Goal: Ask a question

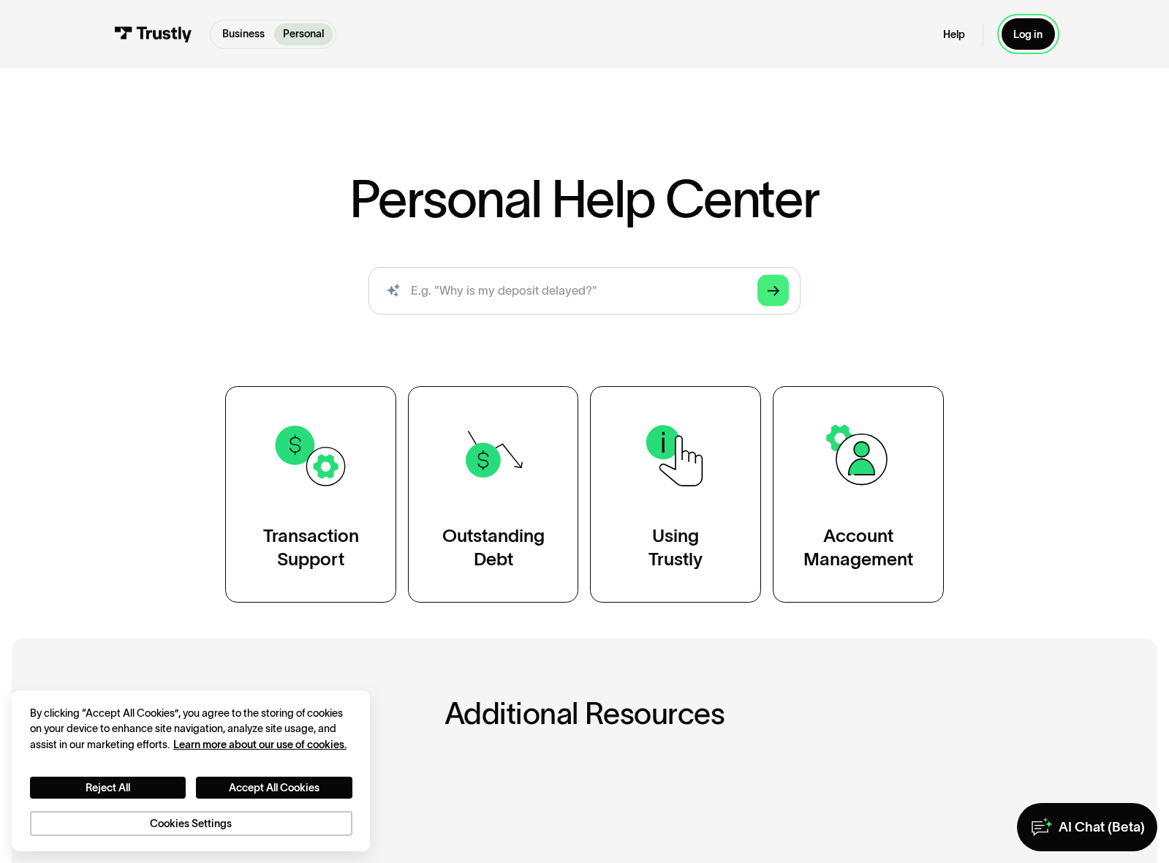
click at [1041, 34] on div "Log in" at bounding box center [1028, 35] width 29 height 14
click at [896, 555] on div "Account Management" at bounding box center [859, 548] width 110 height 48
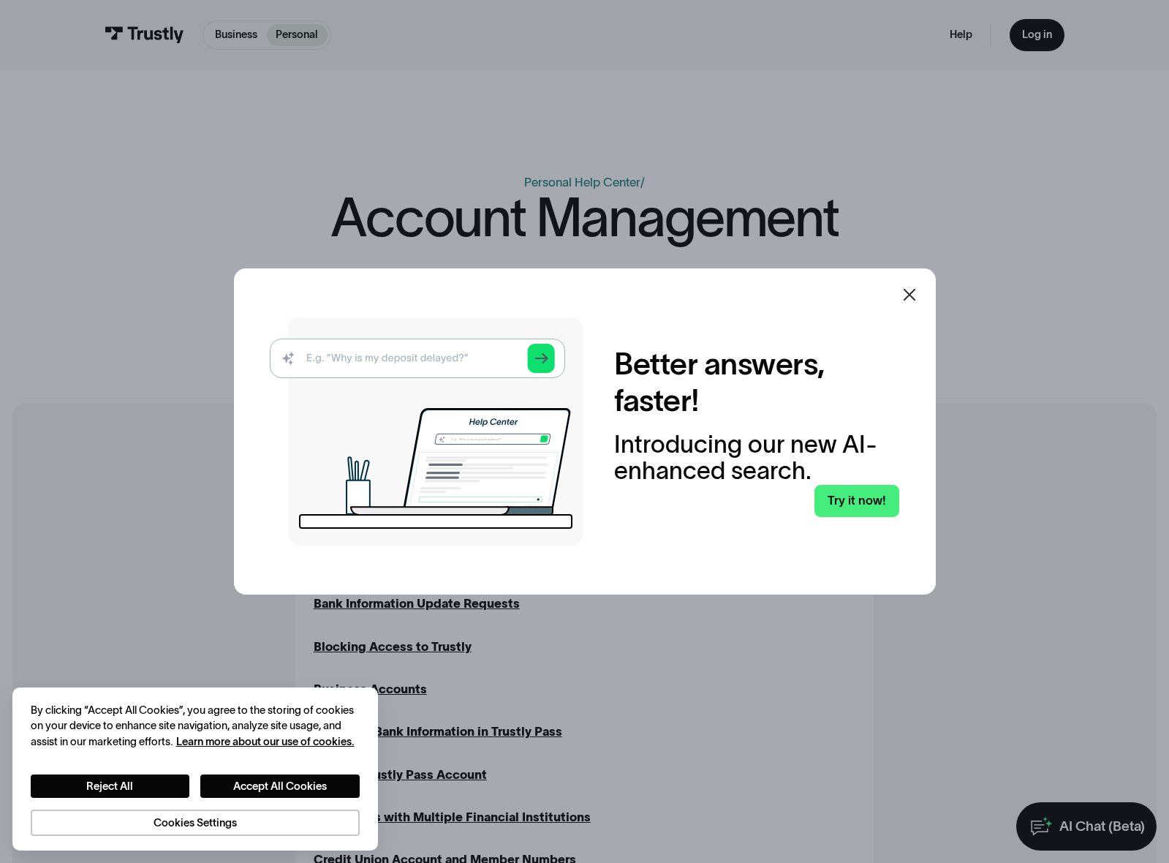
click at [913, 292] on icon at bounding box center [910, 295] width 18 height 18
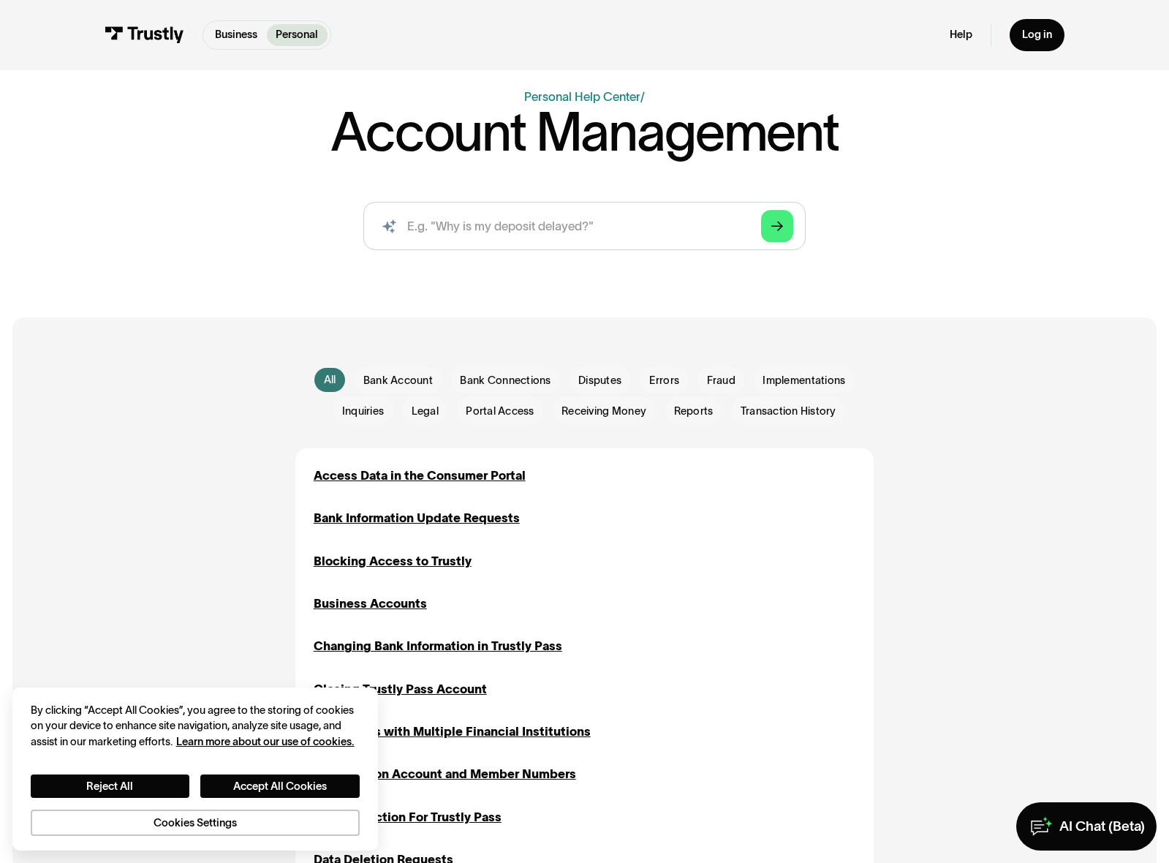
scroll to position [73, 0]
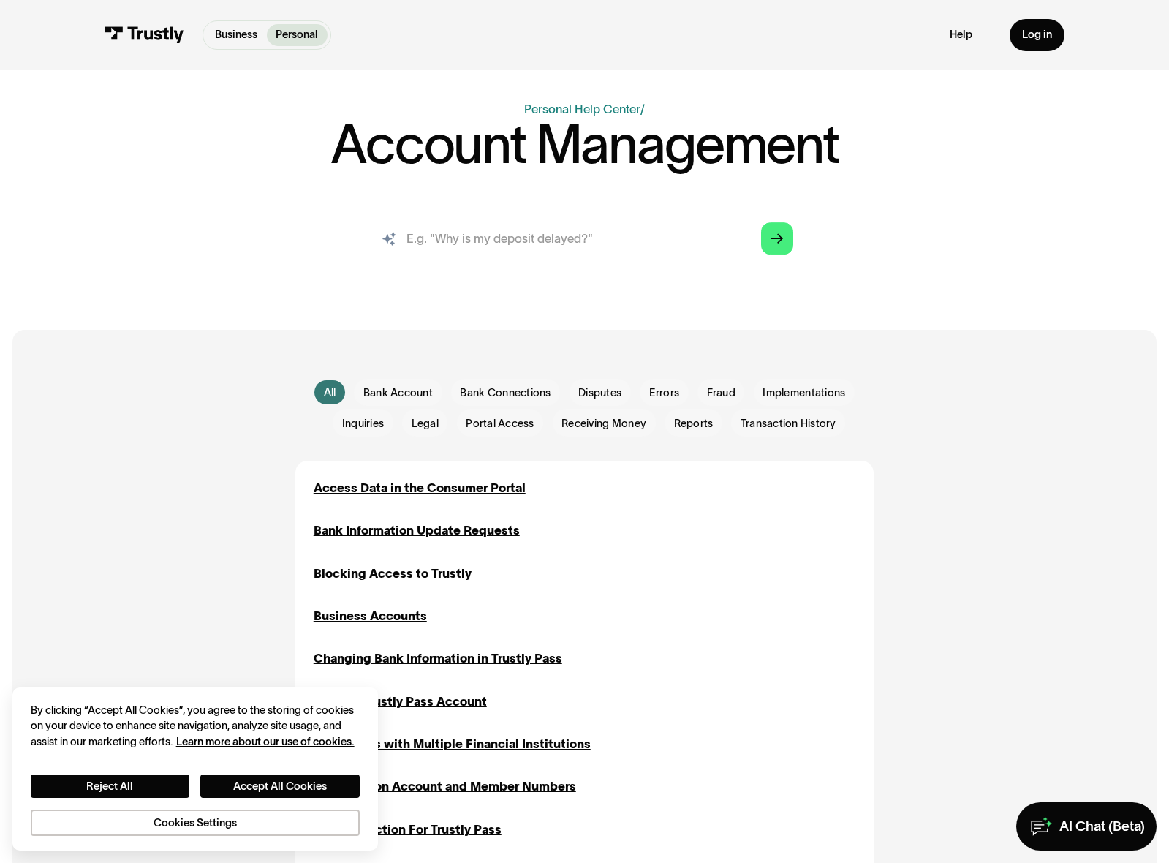
click at [521, 241] on input "search" at bounding box center [584, 238] width 442 height 49
type input "c"
type input "keeps saying wrong username/password"
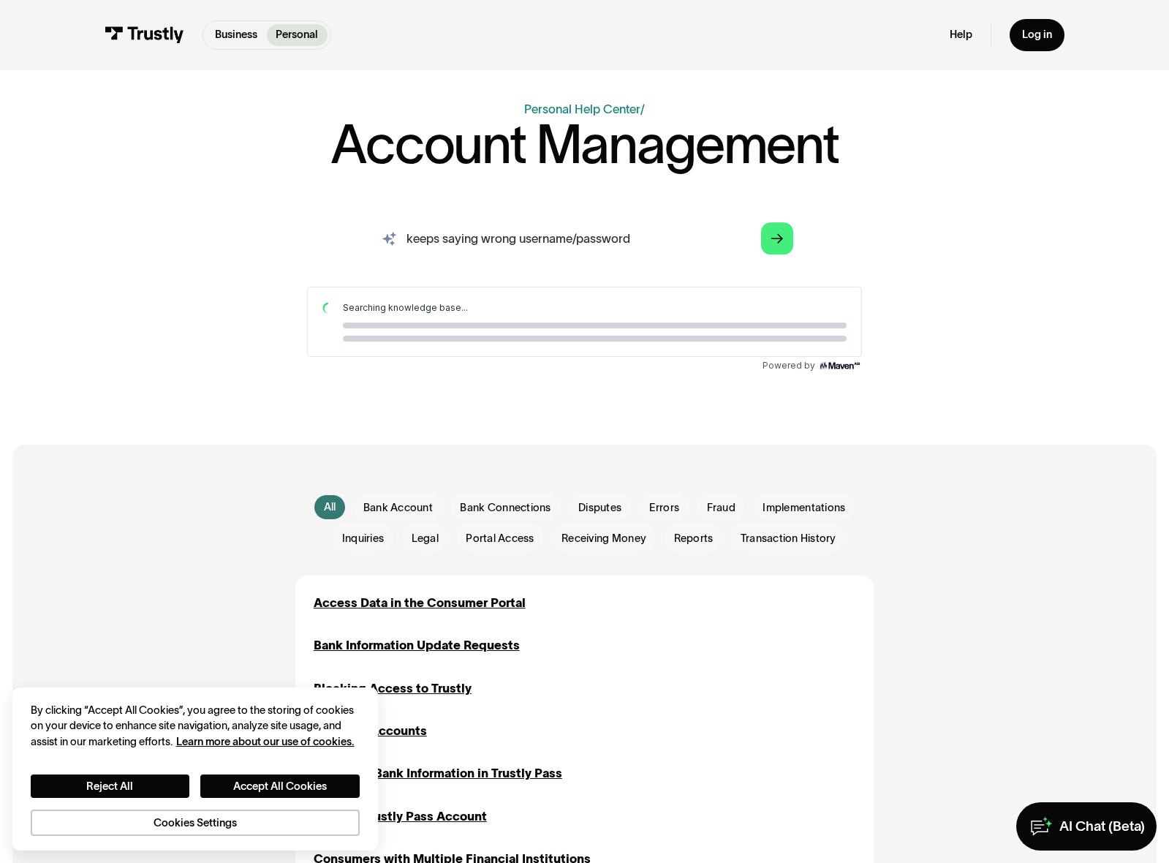
scroll to position [0, 0]
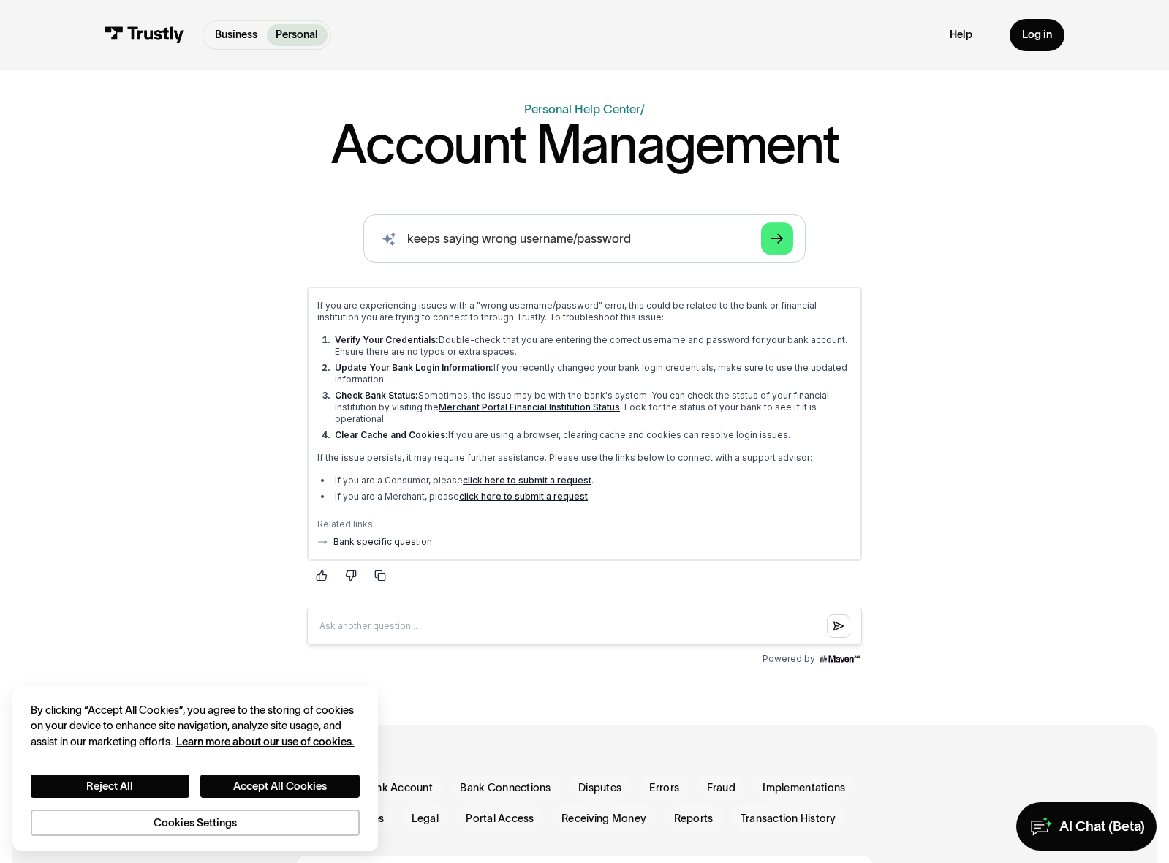
click at [489, 407] on link "Merchant Portal Financial Institution Status" at bounding box center [528, 406] width 181 height 11
click at [492, 480] on link "click here to submit a request" at bounding box center [526, 480] width 129 height 11
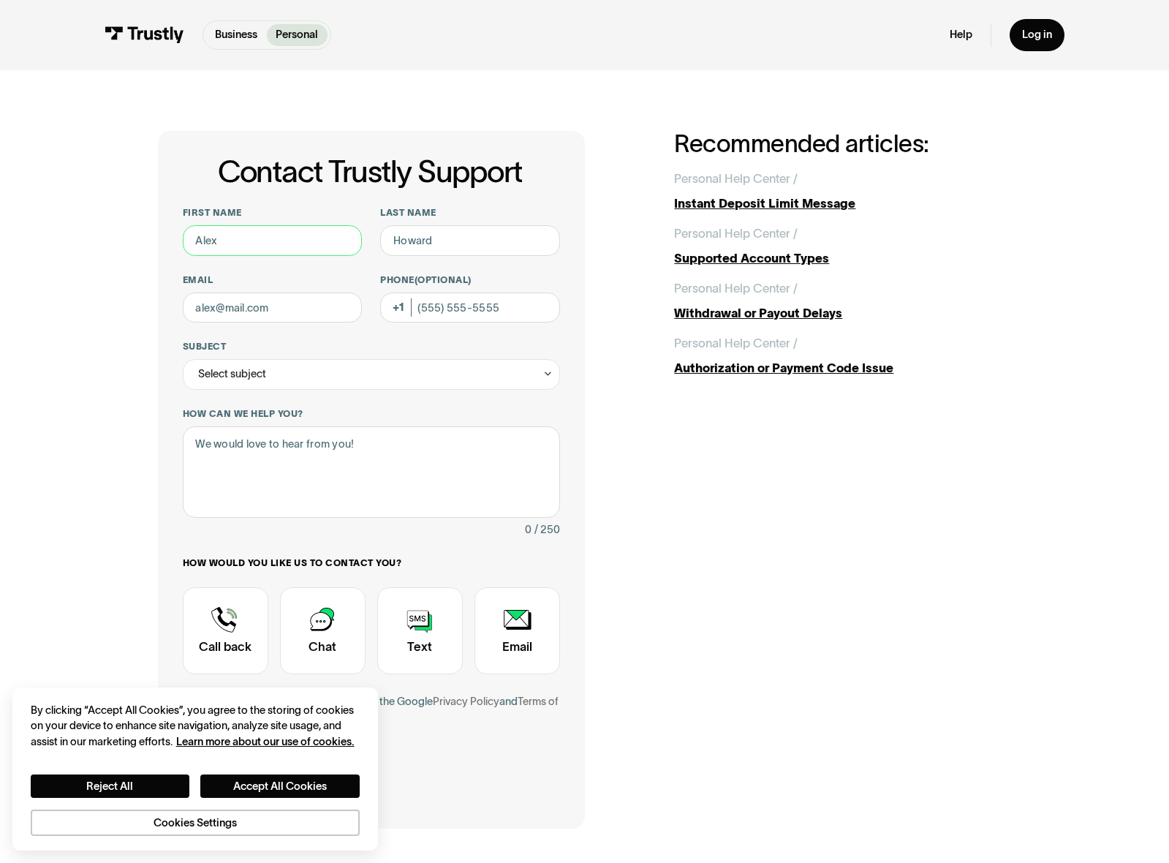
click at [291, 242] on input "First name" at bounding box center [273, 240] width 180 height 31
click at [744, 371] on div "Authorization or Payment Code Issue" at bounding box center [842, 368] width 336 height 18
click at [224, 382] on div "Select subject" at bounding box center [232, 374] width 68 height 18
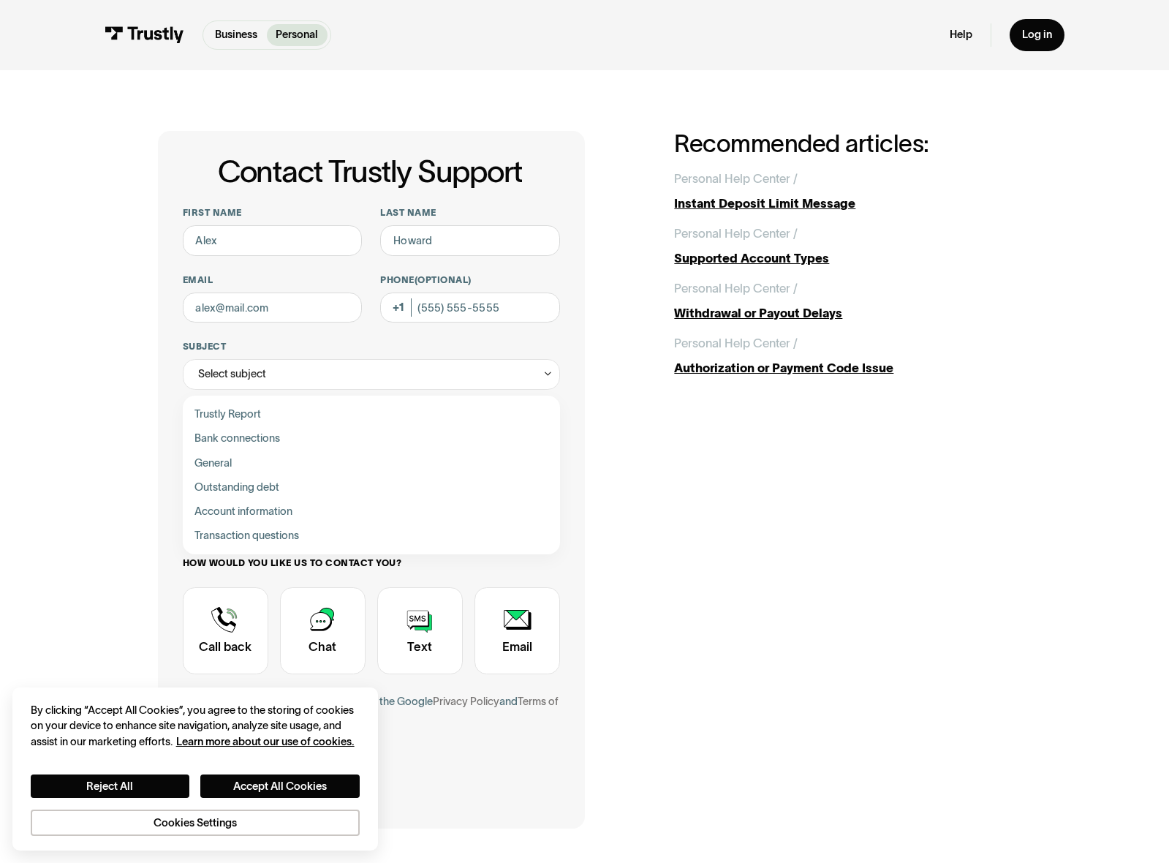
click at [239, 437] on div "Contact Trustly Support" at bounding box center [372, 438] width 366 height 24
type input "**********"
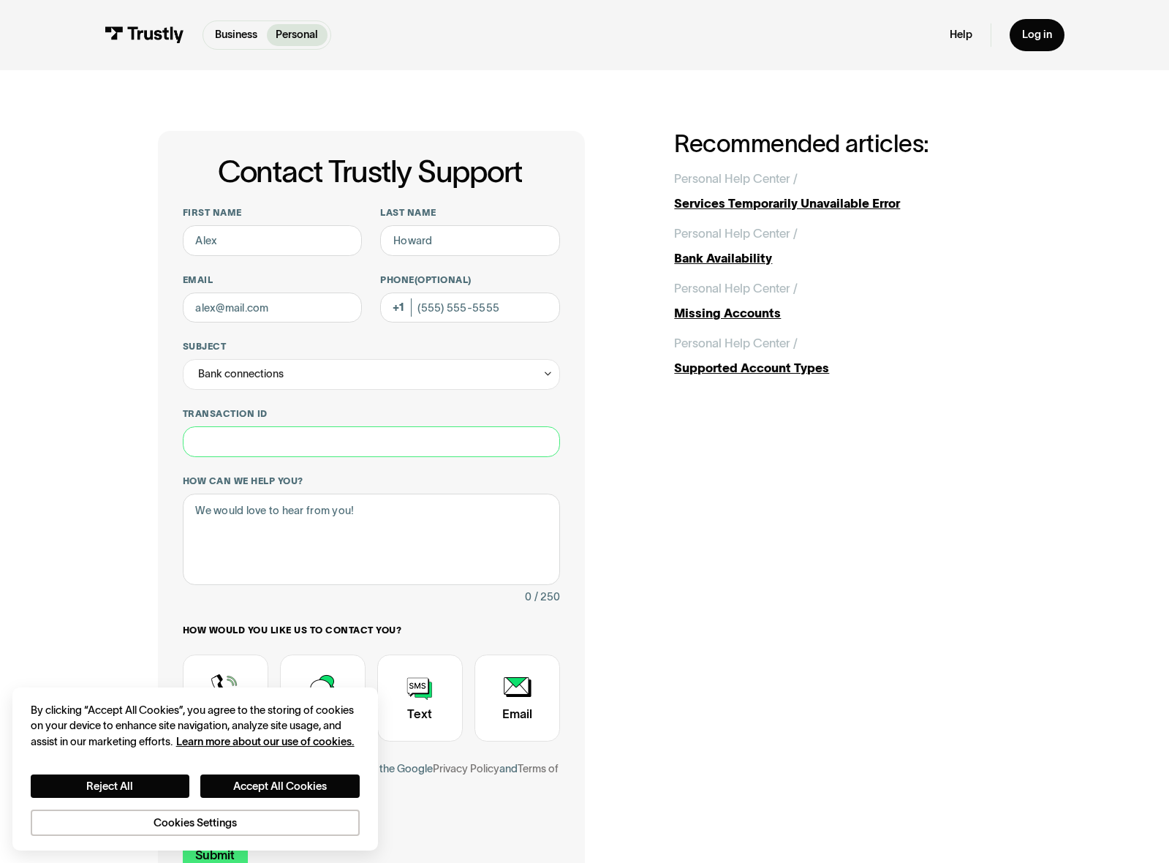
click at [251, 449] on input "Transaction ID" at bounding box center [372, 441] width 378 height 31
click at [447, 308] on input "Phone (Optional)" at bounding box center [470, 308] width 180 height 31
type input "(262) 752-8043"
click at [254, 245] on input "First name" at bounding box center [273, 240] width 180 height 31
type input "nick"
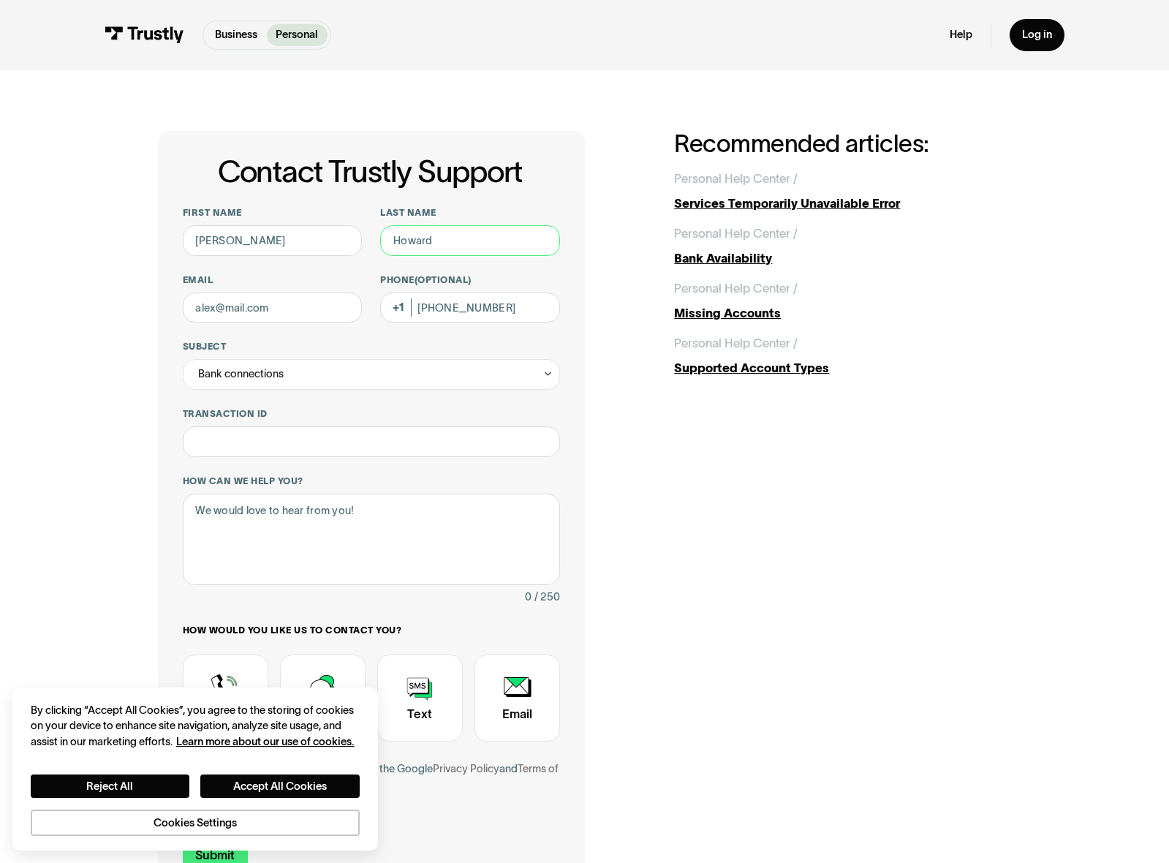
click at [442, 236] on input "Last name" at bounding box center [470, 240] width 180 height 31
type input "marshall"
click at [279, 315] on input "Email" at bounding box center [273, 308] width 180 height 31
type input "NicholasMarshall41@gmail.com"
click at [249, 541] on textarea "How can we help you?" at bounding box center [372, 539] width 378 height 91
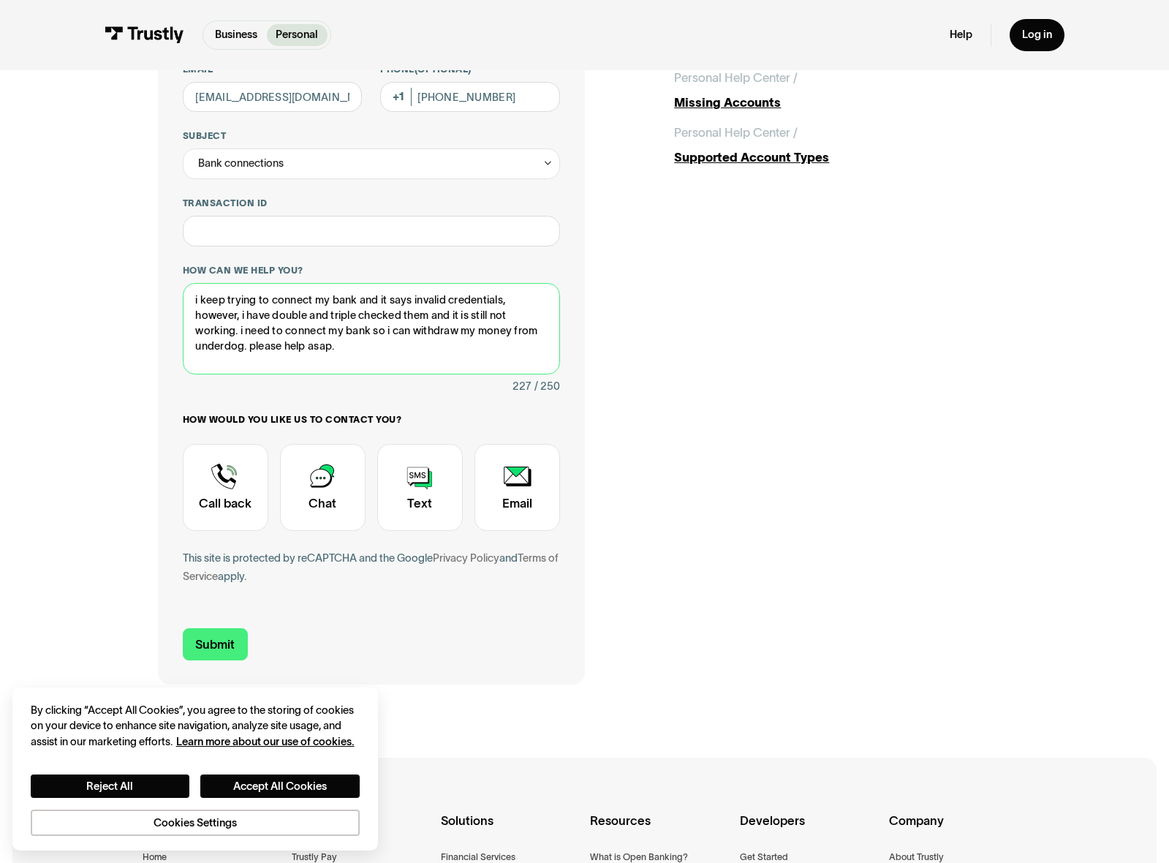
scroll to position [219, 0]
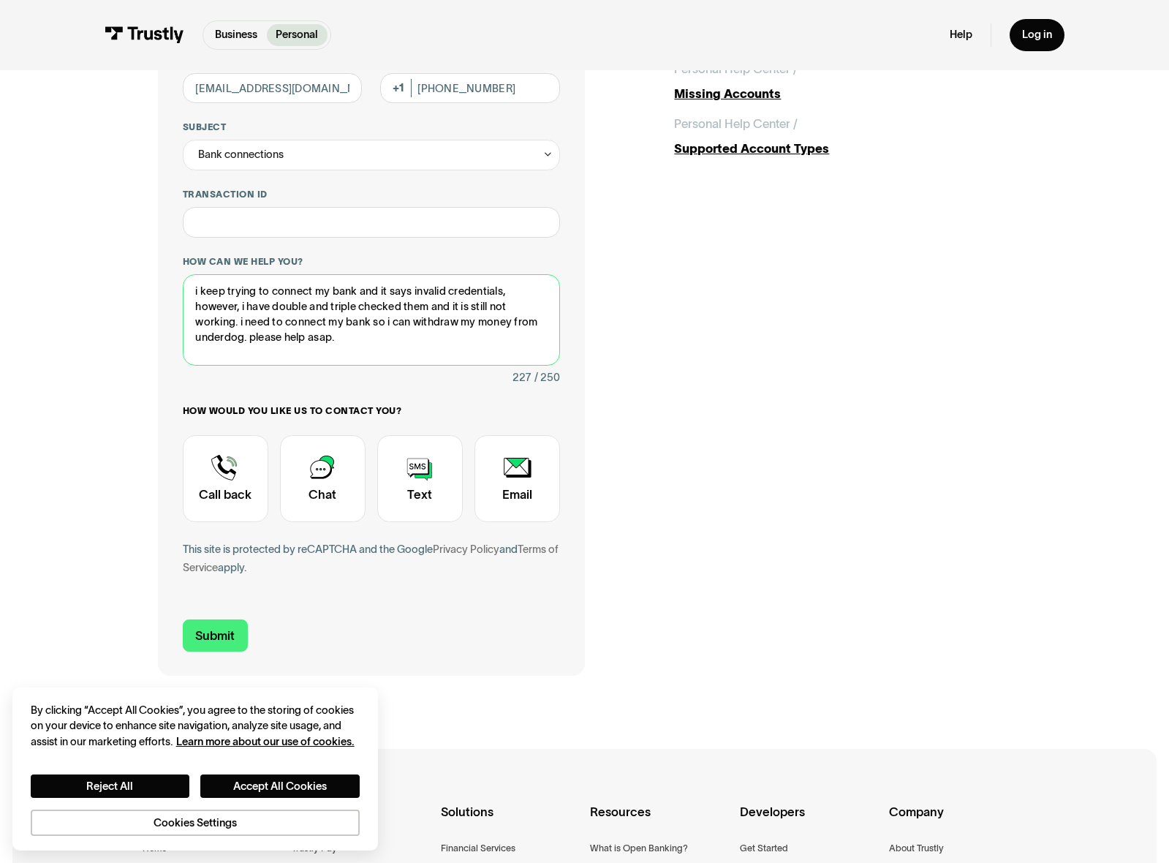
type textarea "i keep trying to connect my bank and it says invalid credentials, however, i ha…"
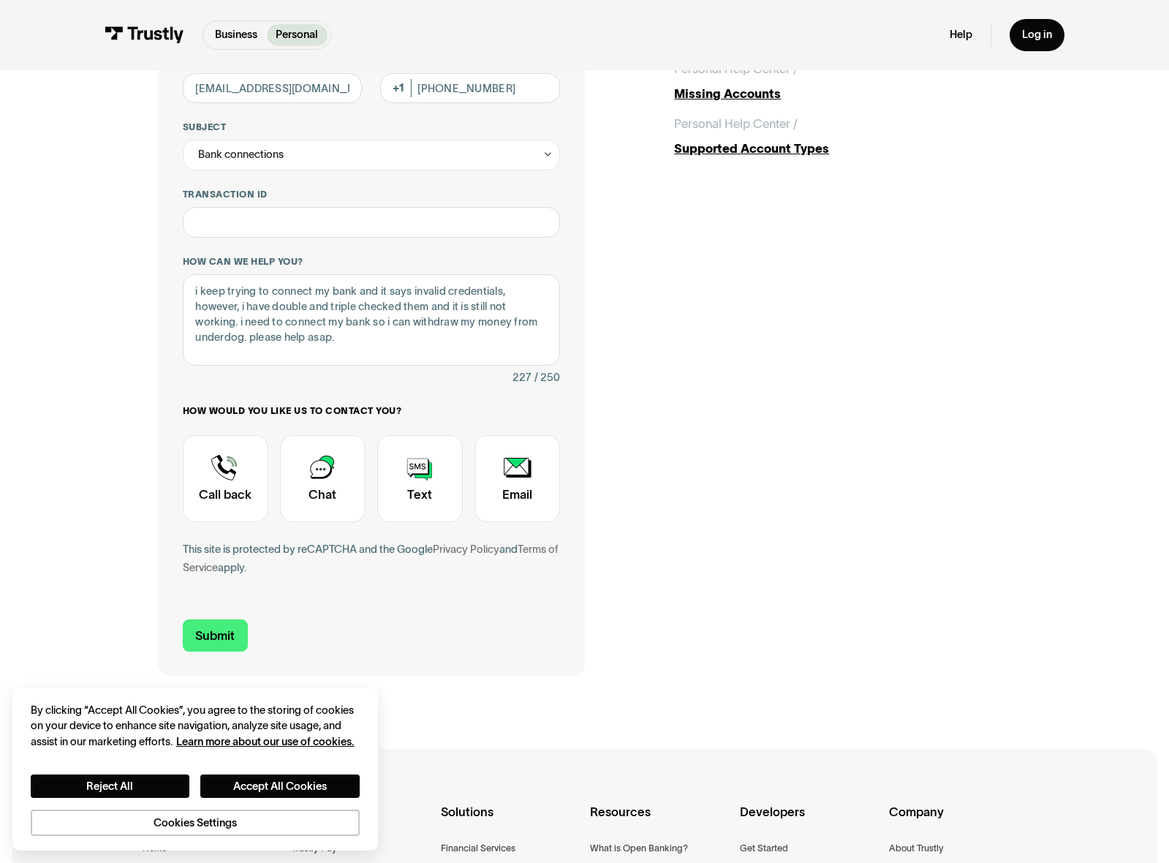
click at [232, 499] on div "Contact Trustly Support" at bounding box center [226, 478] width 86 height 87
click at [224, 630] on input "Submit" at bounding box center [215, 635] width 65 height 32
type input "+12627528043"
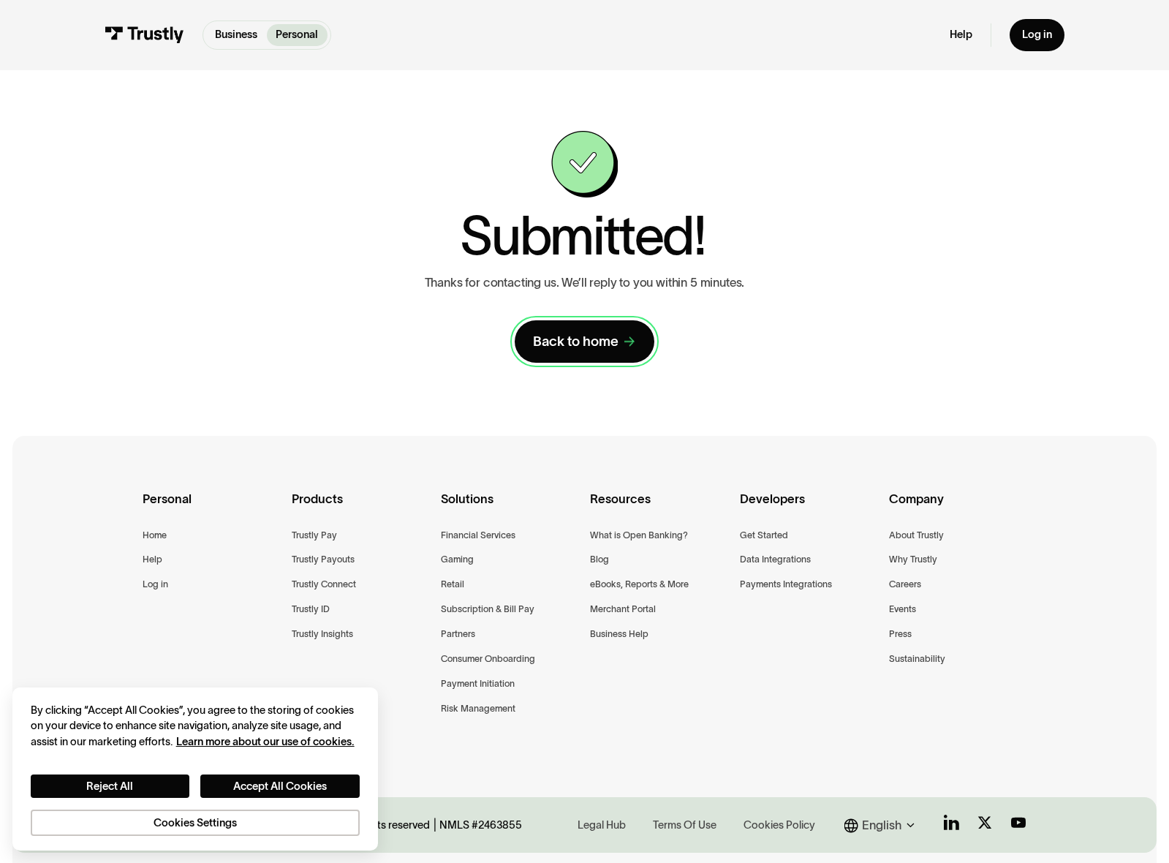
click at [568, 341] on div "Back to home" at bounding box center [576, 342] width 86 height 18
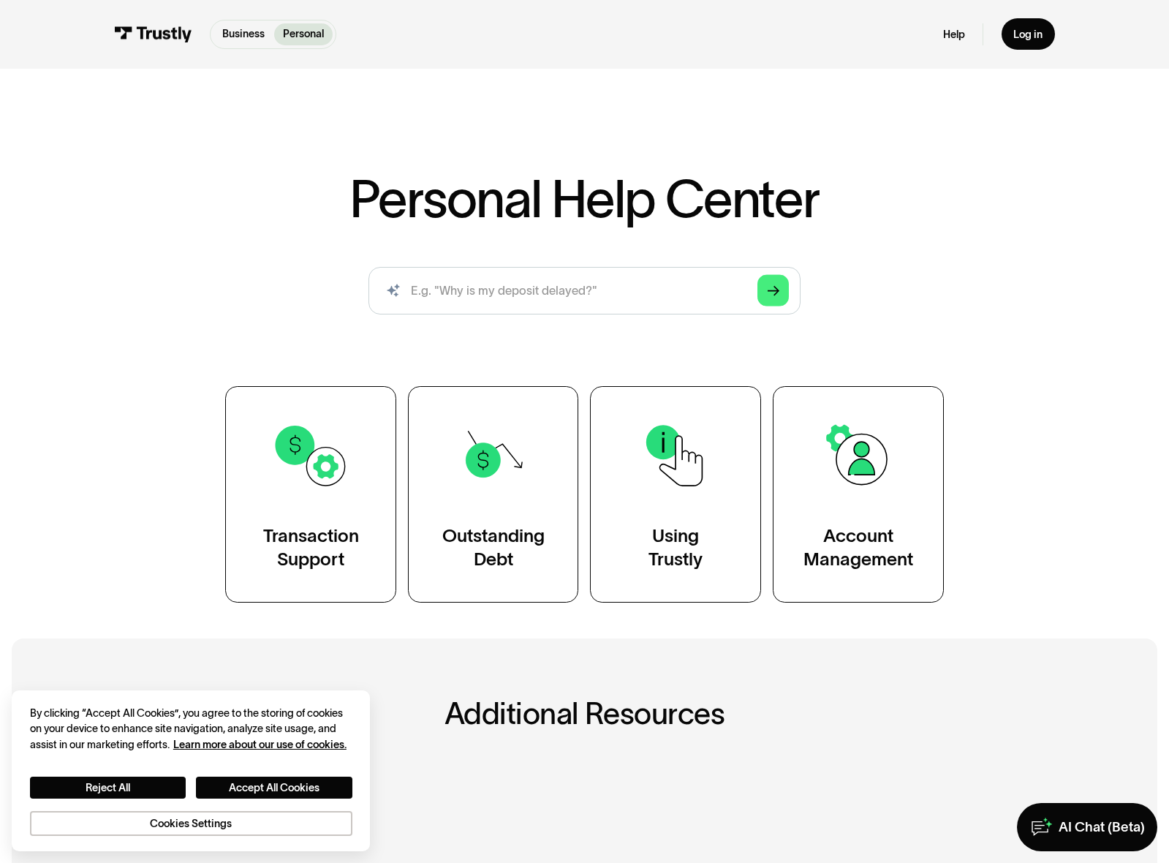
click at [307, 554] on div "Transaction Support" at bounding box center [311, 548] width 96 height 48
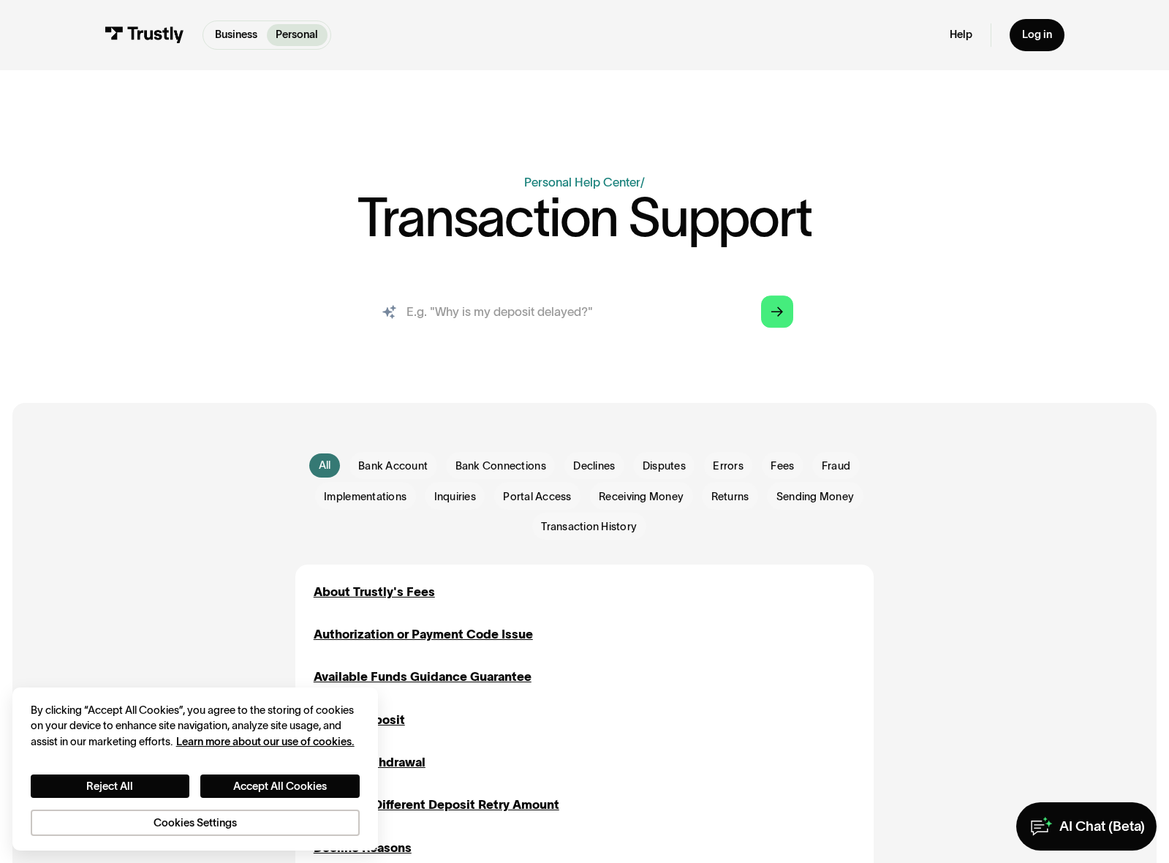
click at [513, 310] on input "search" at bounding box center [584, 311] width 442 height 49
type input "withdrawl denied for security"
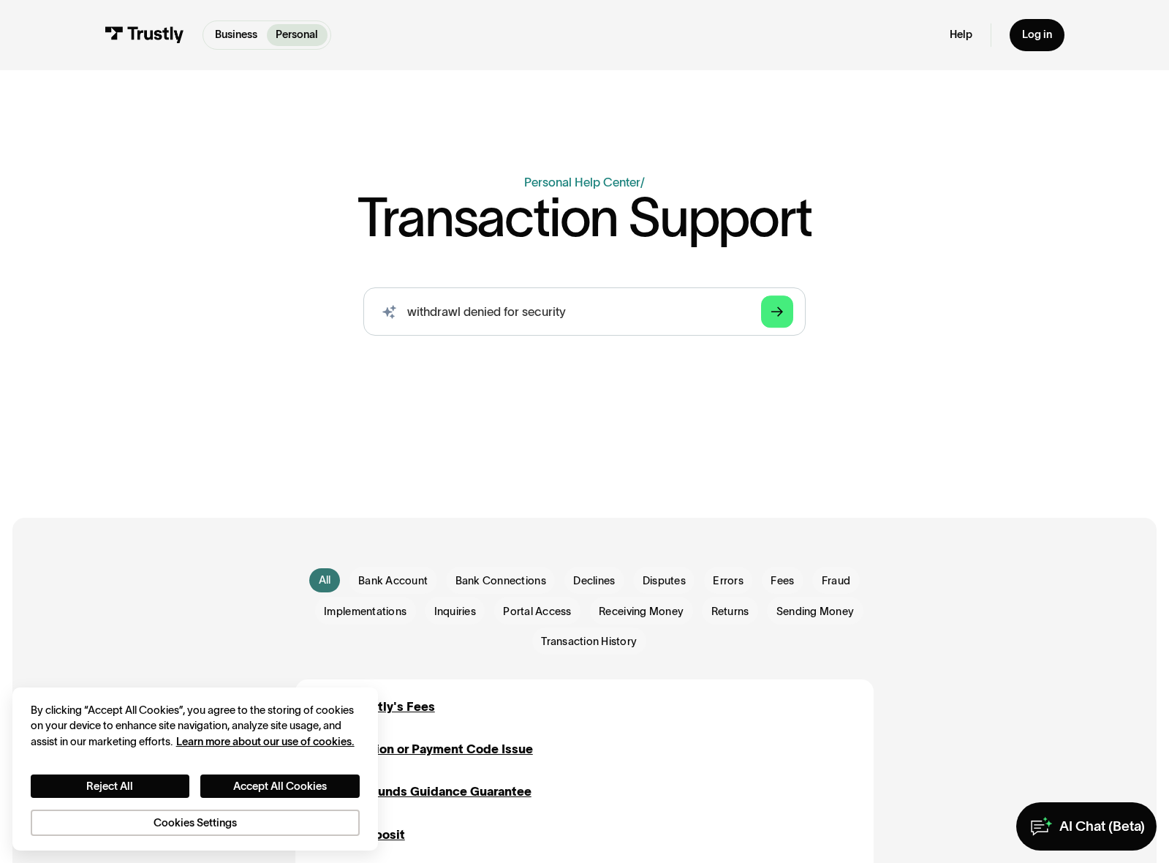
click at [782, 313] on polygon "Search" at bounding box center [777, 312] width 12 height 10
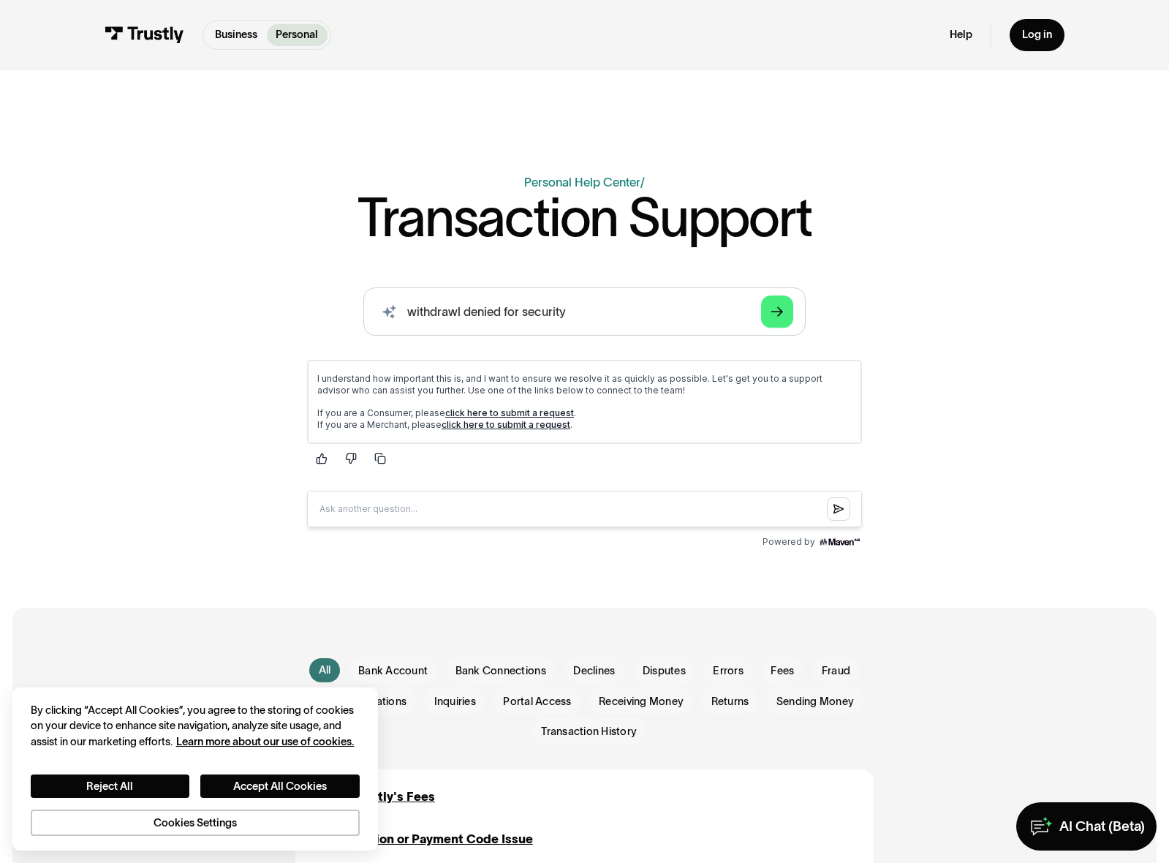
click at [484, 412] on link "click here to submit a request" at bounding box center [509, 412] width 129 height 11
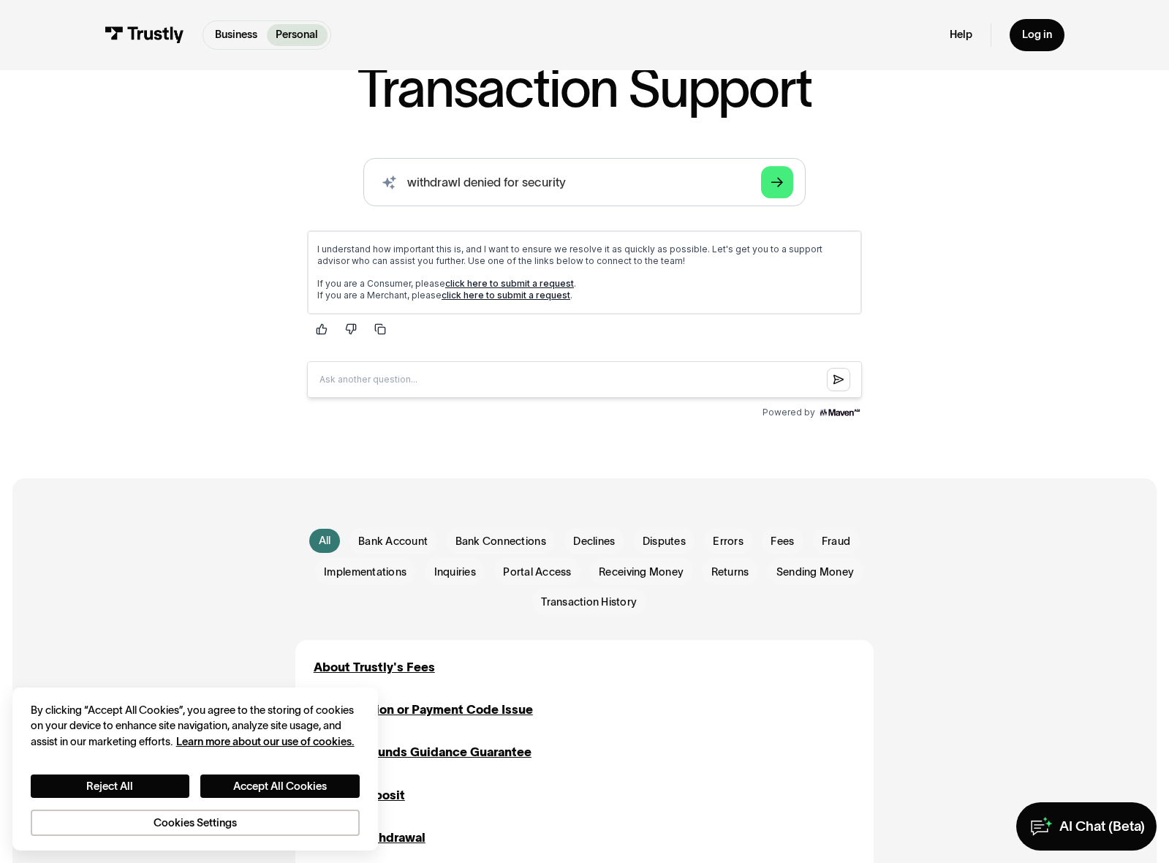
scroll to position [219, 0]
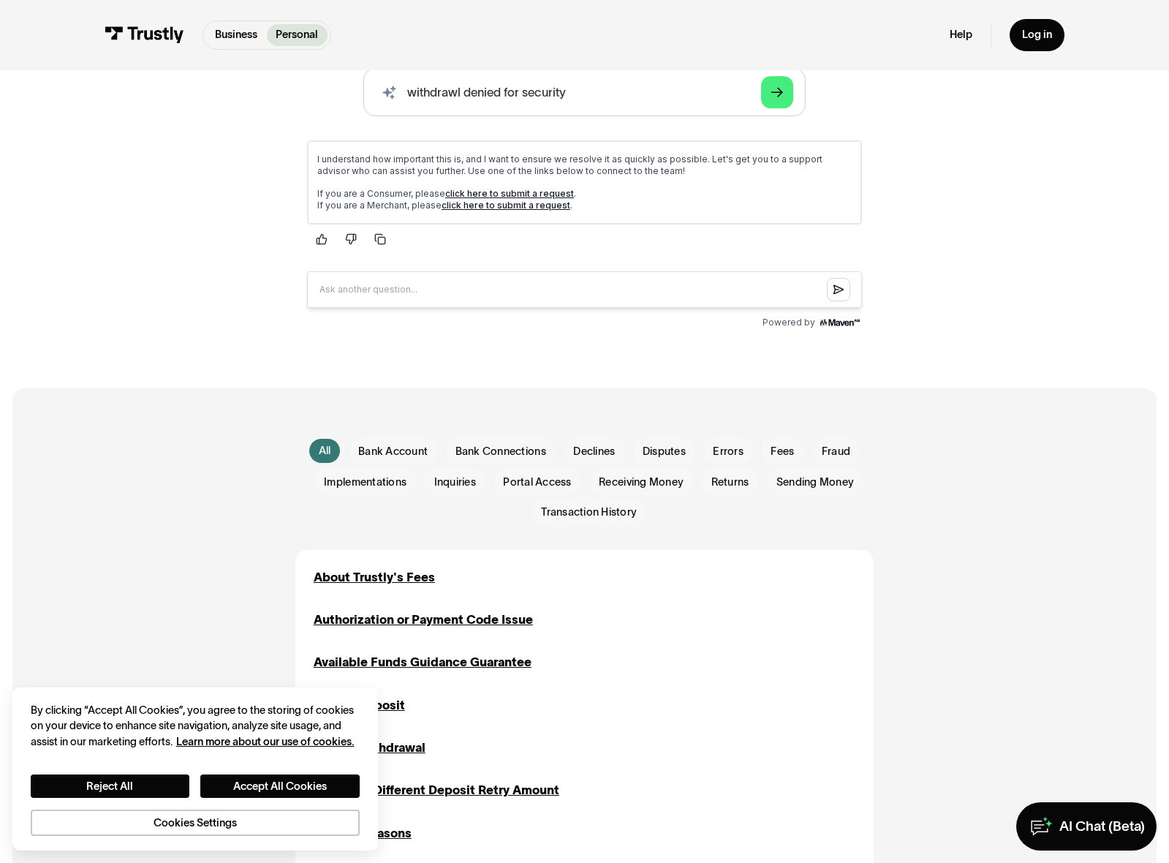
click at [621, 464] on div "Email Form" at bounding box center [595, 450] width 60 height 27
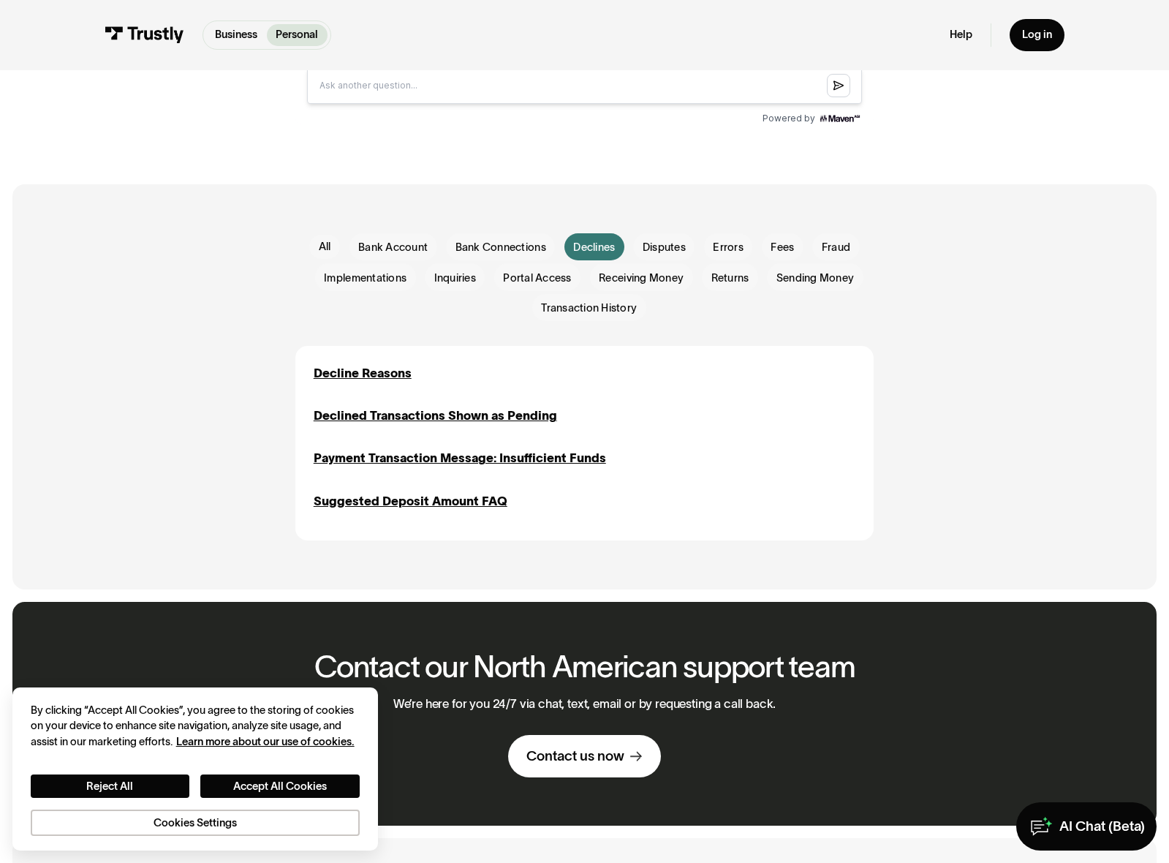
scroll to position [439, 0]
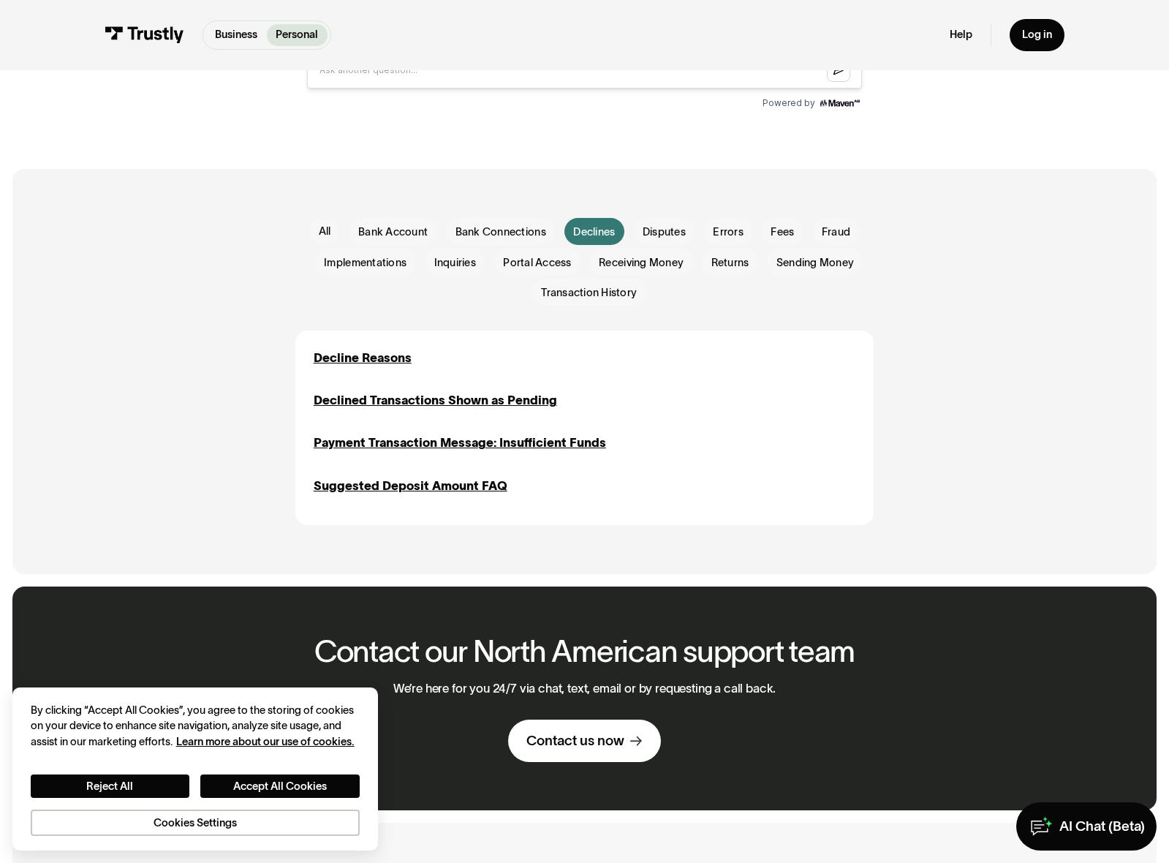
click at [361, 362] on div "Decline Reasons" at bounding box center [363, 358] width 98 height 18
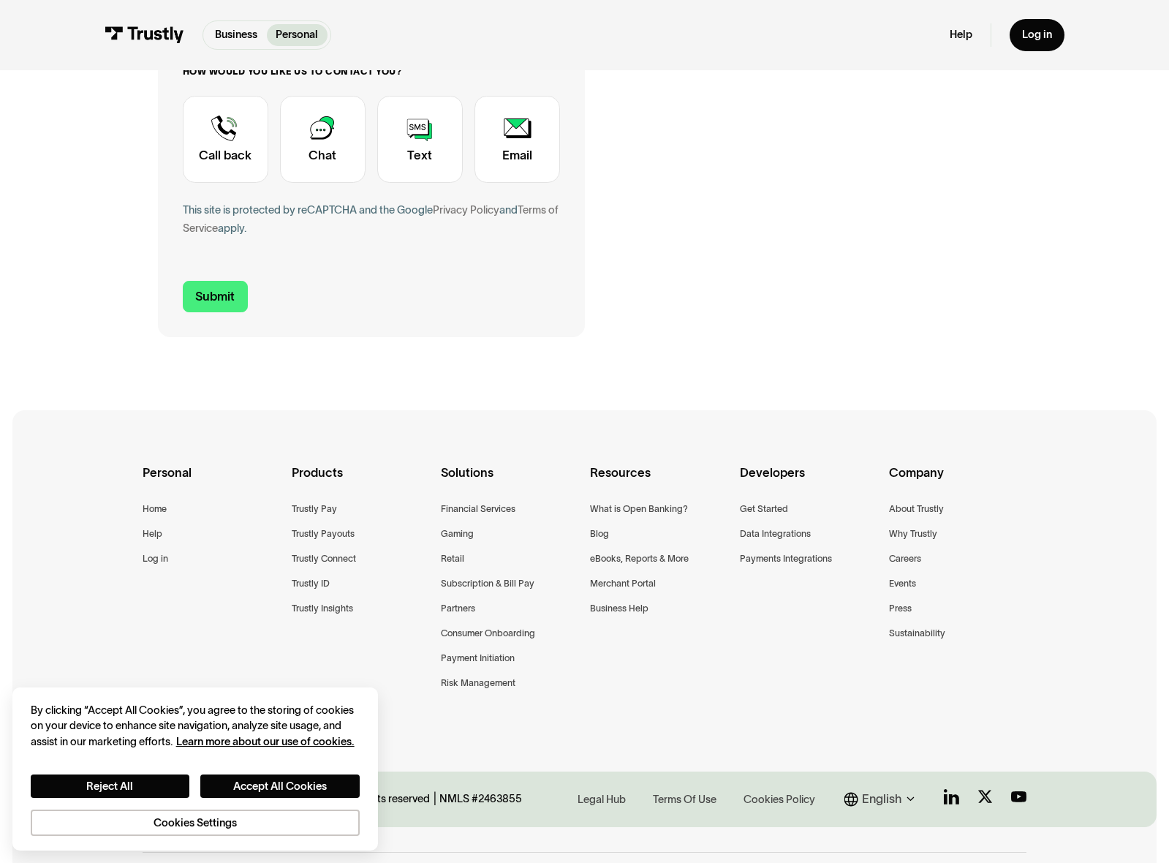
scroll to position [523, 0]
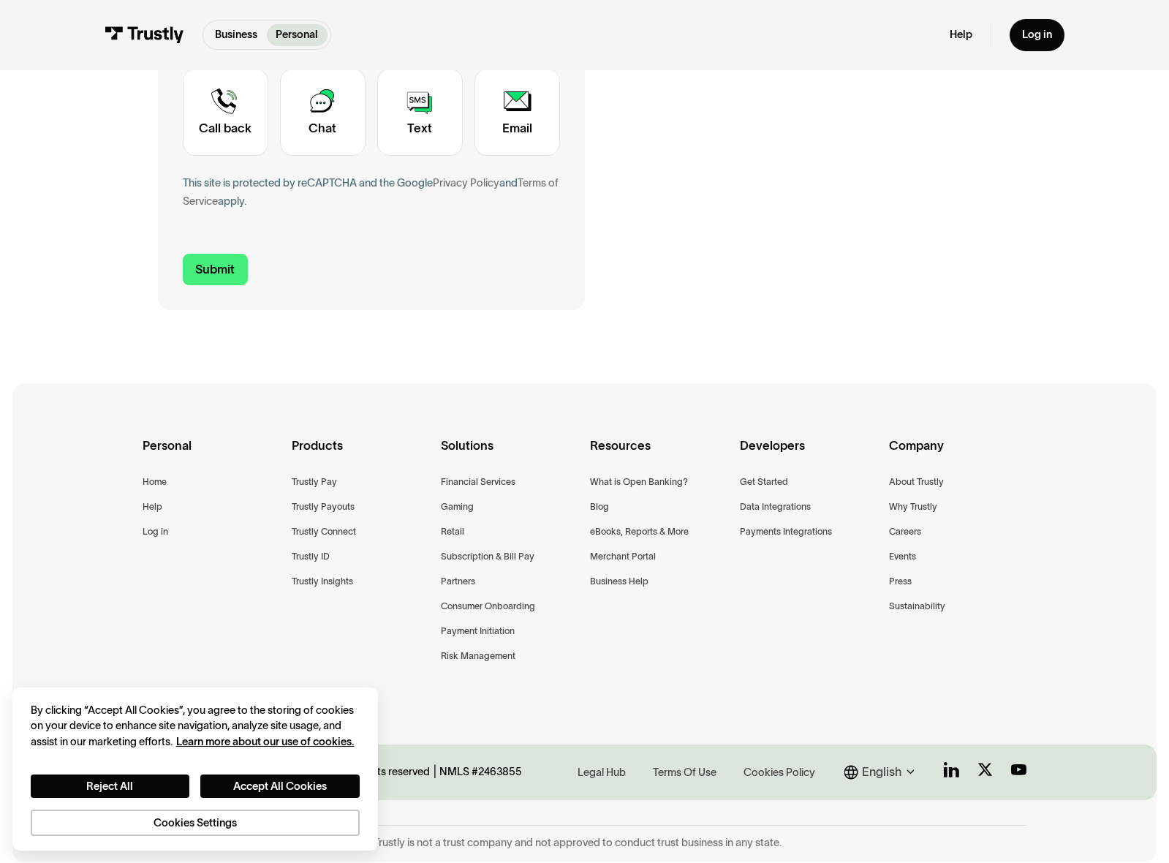
click at [312, 506] on div "Trustly Payouts" at bounding box center [323, 506] width 63 height 15
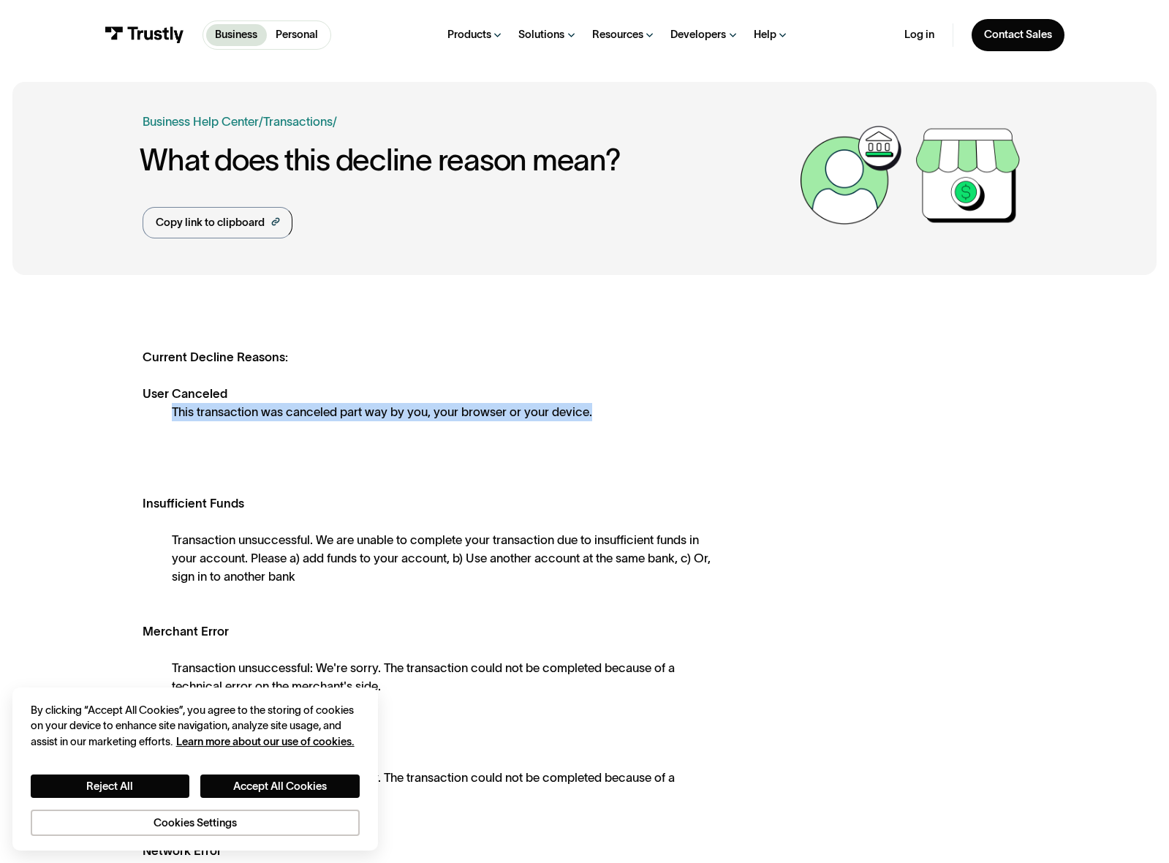
drag, startPoint x: 609, startPoint y: 413, endPoint x: 173, endPoint y: 406, distance: 436.6
click at [173, 406] on div "This transaction was canceled part way by you, your browser or your device." at bounding box center [442, 412] width 540 height 18
click at [195, 543] on div "Transaction unsuccessful. We are unable to complete your transaction due to ins…" at bounding box center [442, 558] width 540 height 55
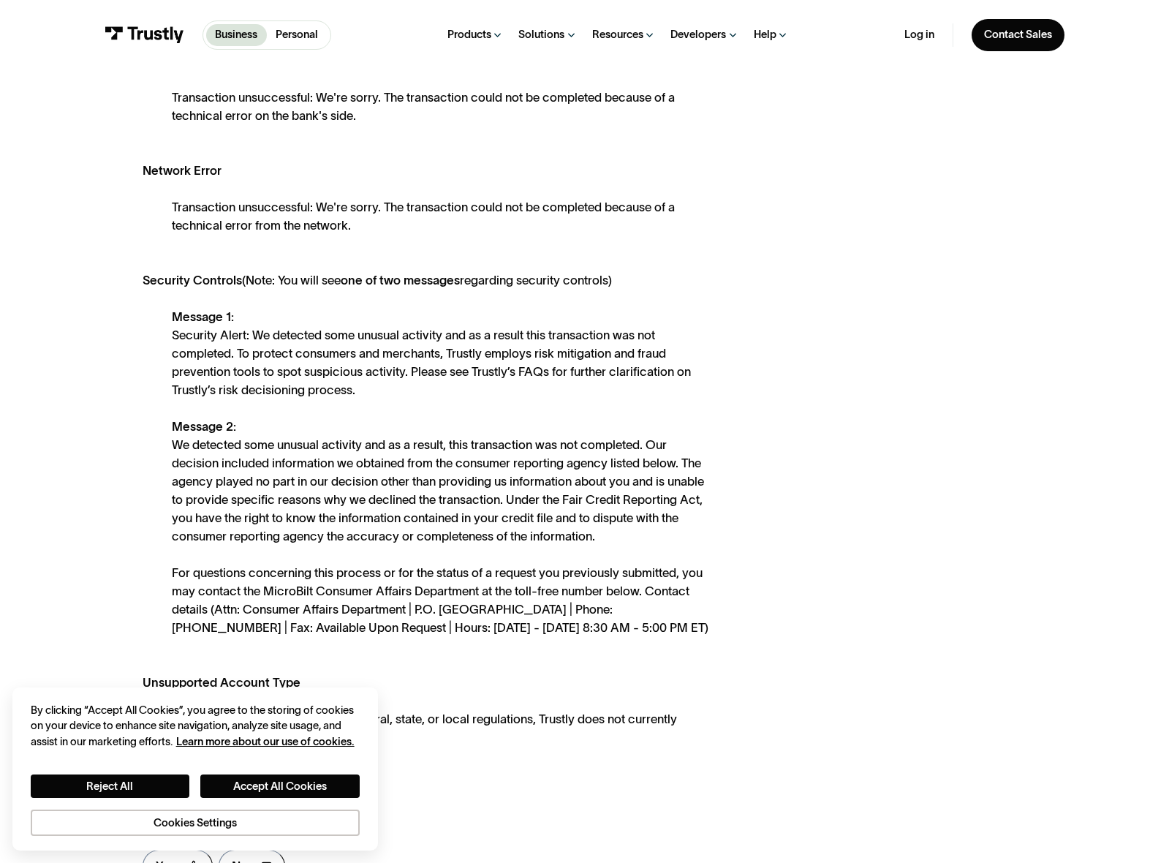
scroll to position [731, 0]
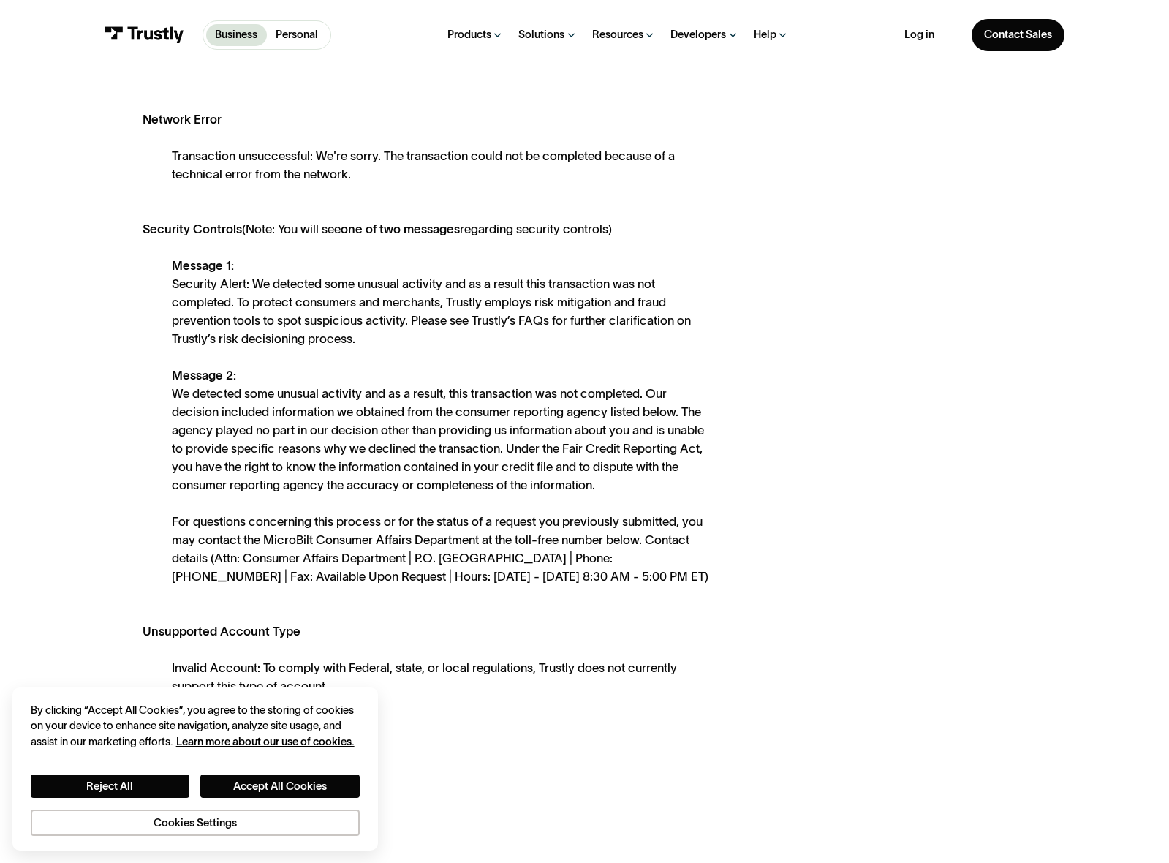
drag, startPoint x: 704, startPoint y: 579, endPoint x: 165, endPoint y: 460, distance: 552.7
click at [165, 460] on div "Current Decline Reasons: User Canceled This transaction was canceled part way b…" at bounding box center [427, 156] width 569 height 1079
click at [105, 549] on div "Current Decline Reasons: User Canceled This transaction was canceled part way b…" at bounding box center [584, 229] width 1145 height 1348
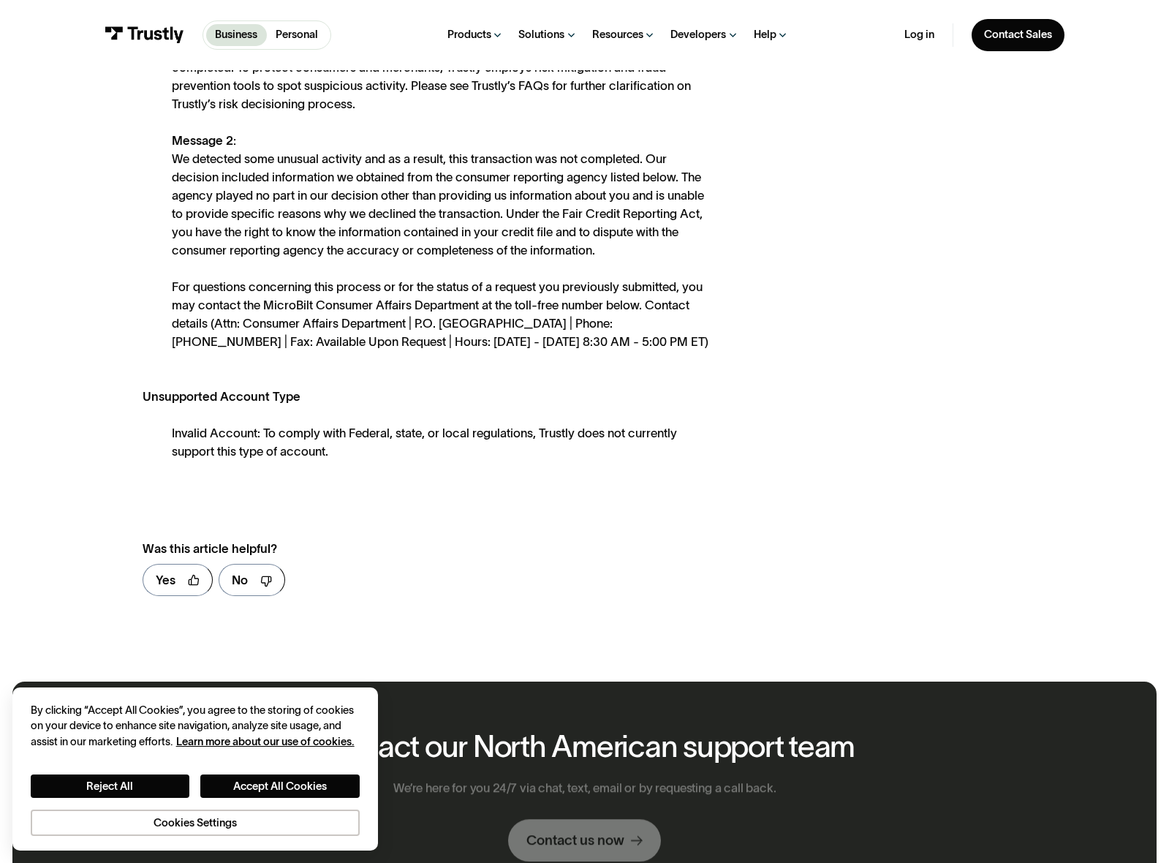
scroll to position [804, 0]
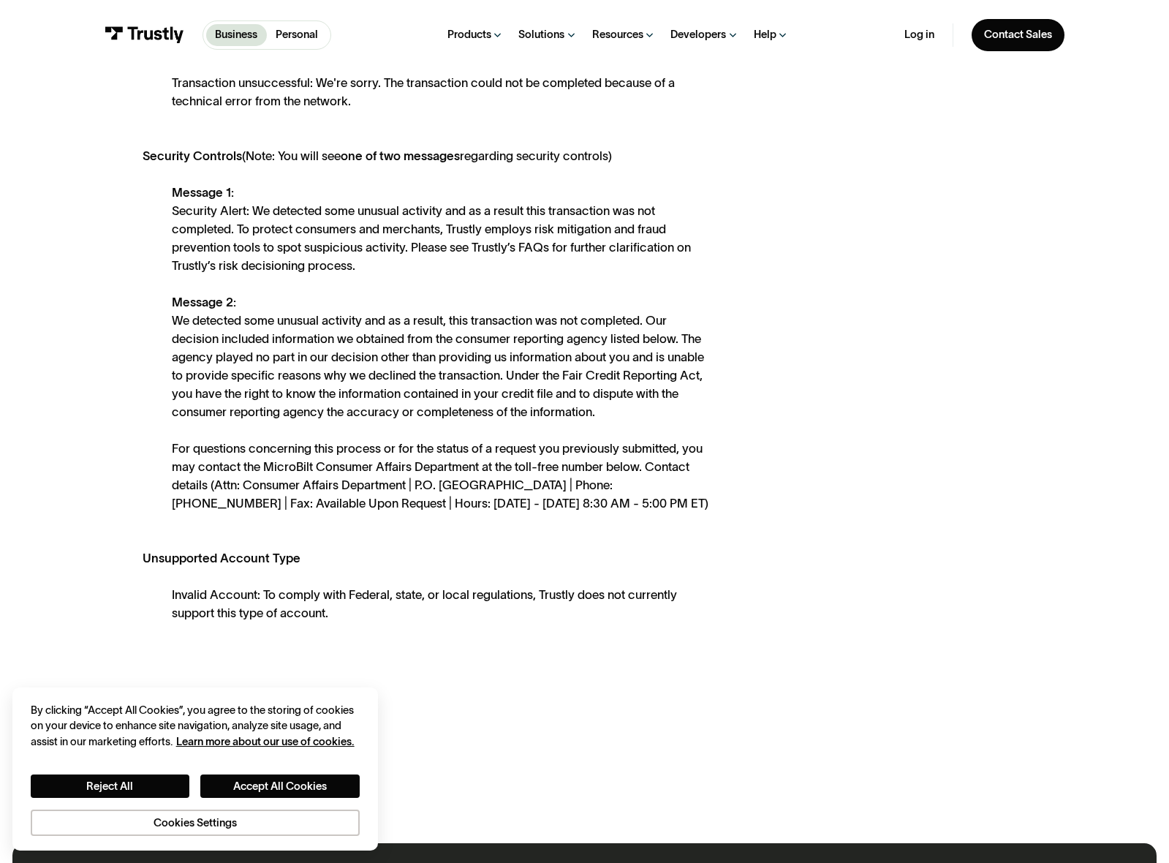
click at [385, 530] on div "Current Decline Reasons: User Canceled This transaction was canceled part way b…" at bounding box center [427, 83] width 569 height 1079
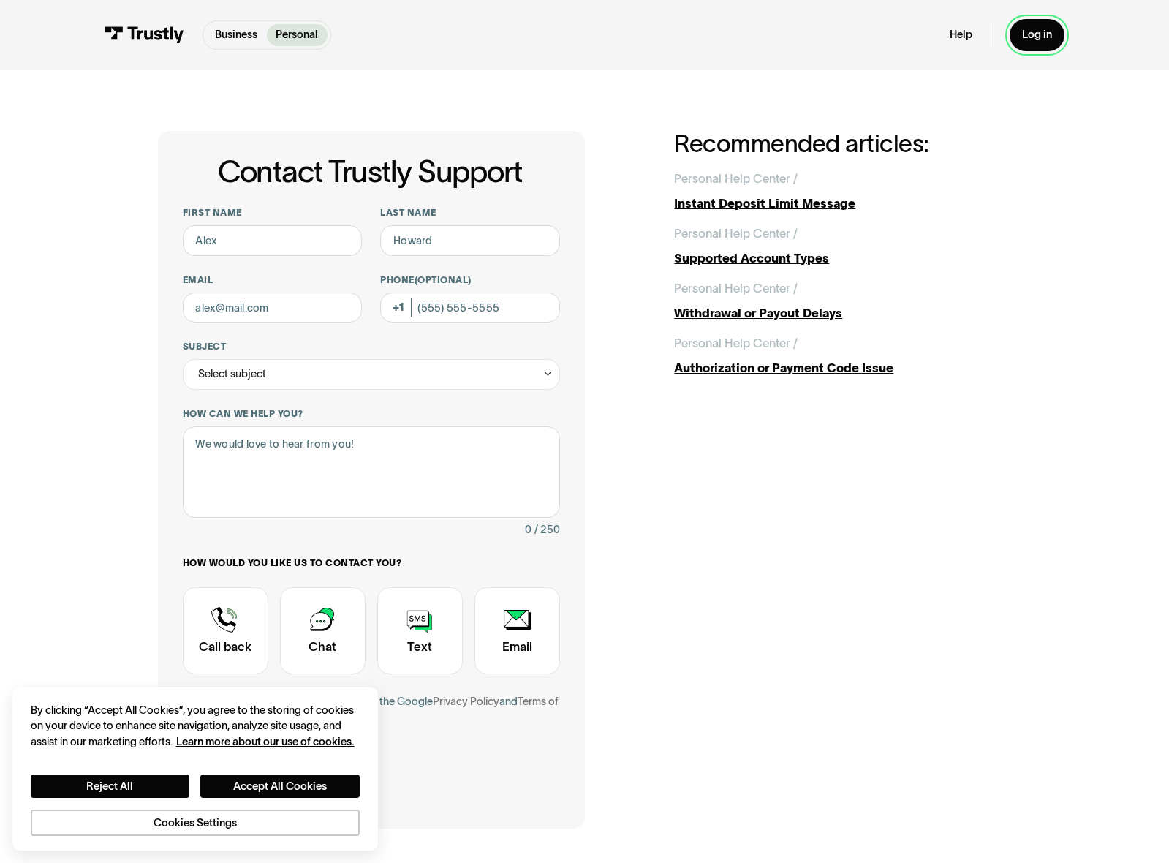
click at [1027, 42] on link "Log in" at bounding box center [1037, 35] width 54 height 32
